Goal: Information Seeking & Learning: Understand process/instructions

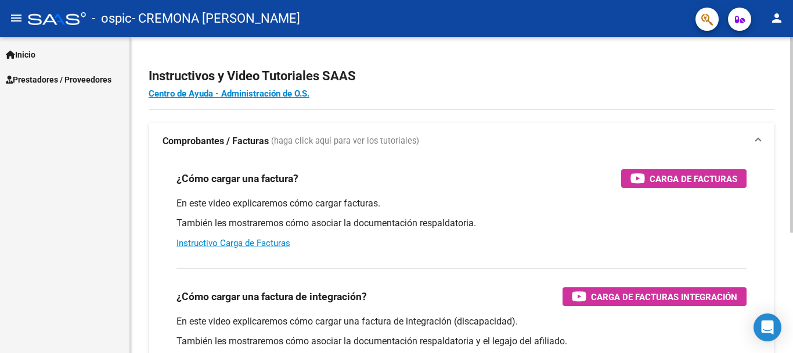
scroll to position [21, 0]
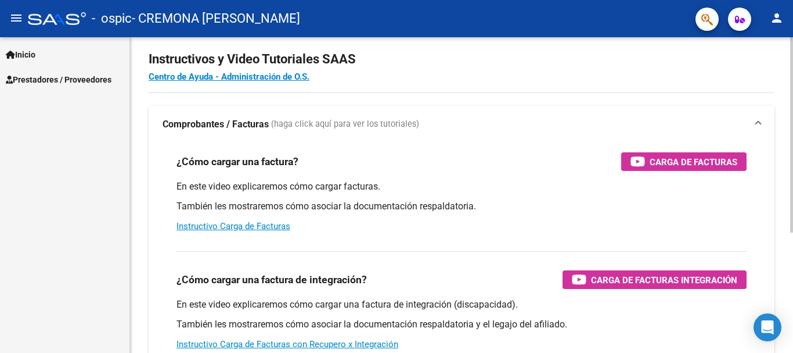
click at [790, 193] on div "Instructivos y Video Tutoriales SAAS Centro de Ayuda - Administración de O.S. C…" at bounding box center [463, 274] width 666 height 509
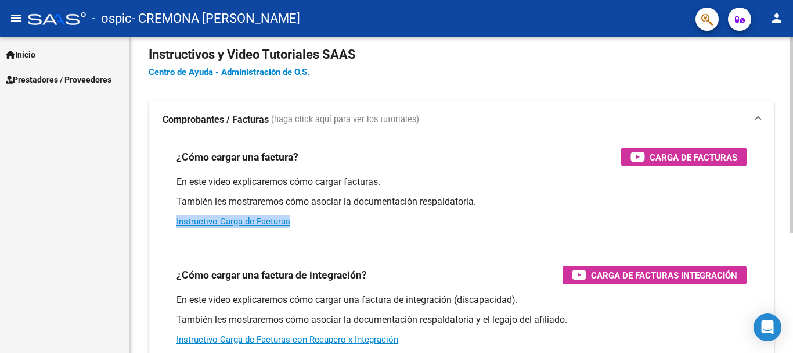
drag, startPoint x: 789, startPoint y: 203, endPoint x: 787, endPoint y: 244, distance: 41.3
click at [787, 244] on div "Instructivos y Video Tutoriales SAAS Centro de Ayuda - Administración de O.S. C…" at bounding box center [461, 270] width 663 height 509
click at [33, 75] on span "Prestadores / Proveedores" at bounding box center [59, 79] width 106 height 13
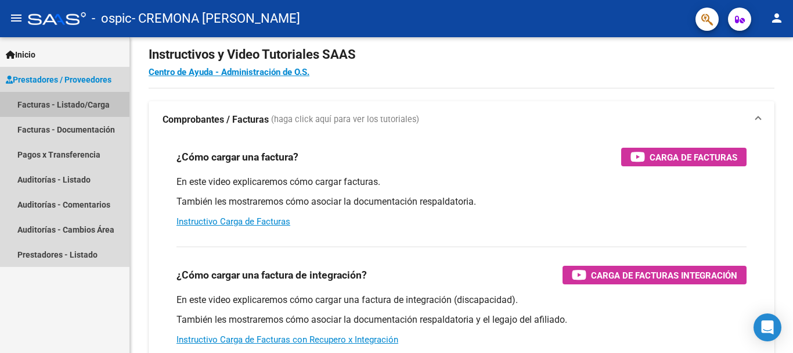
click at [83, 105] on link "Facturas - Listado/Carga" at bounding box center [65, 104] width 130 height 25
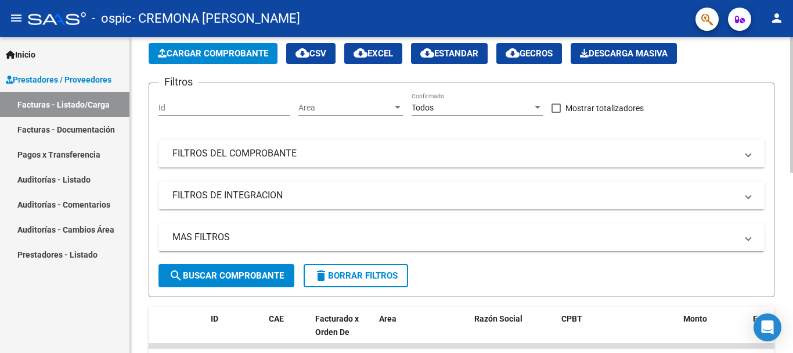
click at [790, 185] on div at bounding box center [791, 129] width 3 height 135
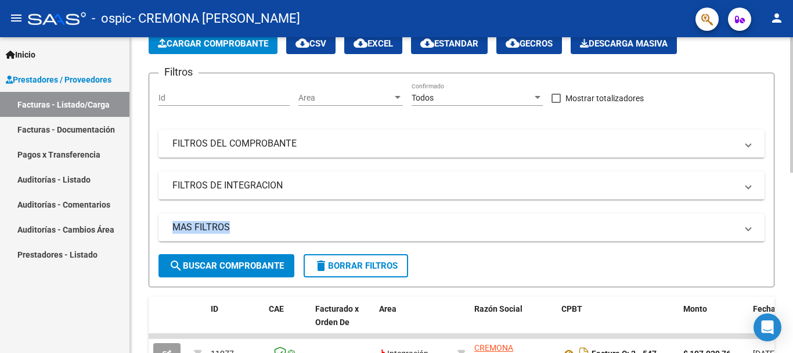
drag, startPoint x: 790, startPoint y: 197, endPoint x: 790, endPoint y: 218, distance: 21.5
click at [790, 218] on div "Video tutorial PRESTADORES -> Listado de CPBTs Emitidos por Prestadores / Prove…" at bounding box center [461, 335] width 663 height 727
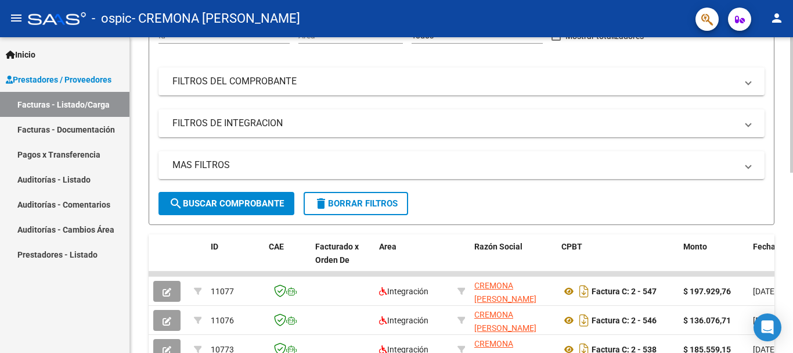
scroll to position [0, 0]
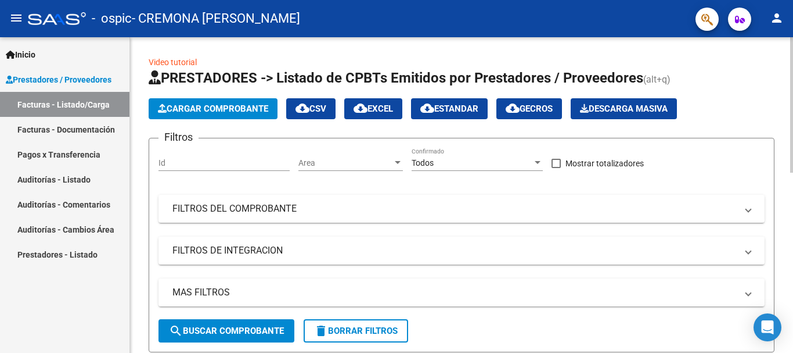
click at [310, 107] on mat-icon "cloud_download" at bounding box center [303, 108] width 14 height 14
